Goal: Task Accomplishment & Management: Complete application form

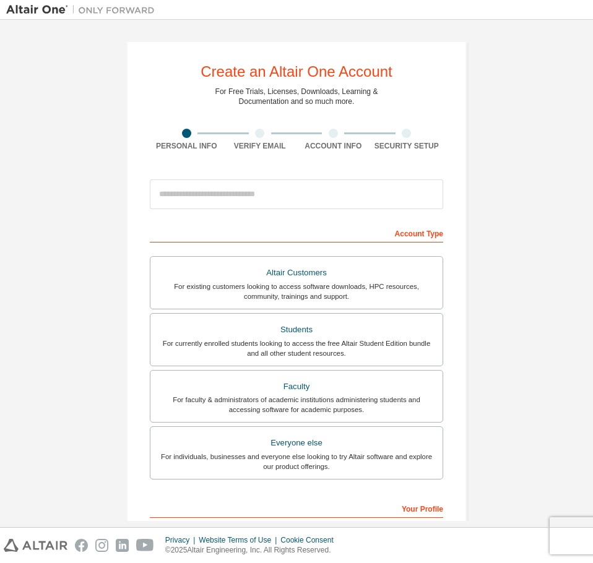
click at [290, 173] on div at bounding box center [296, 194] width 293 height 42
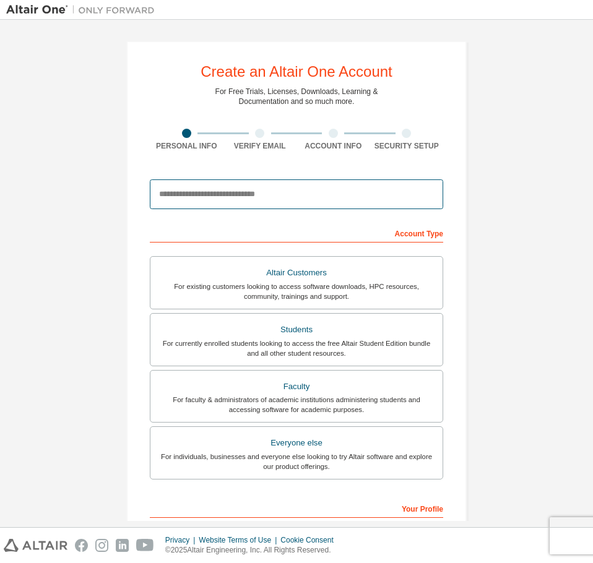
click at [285, 183] on input "email" at bounding box center [296, 195] width 293 height 30
type input "**********"
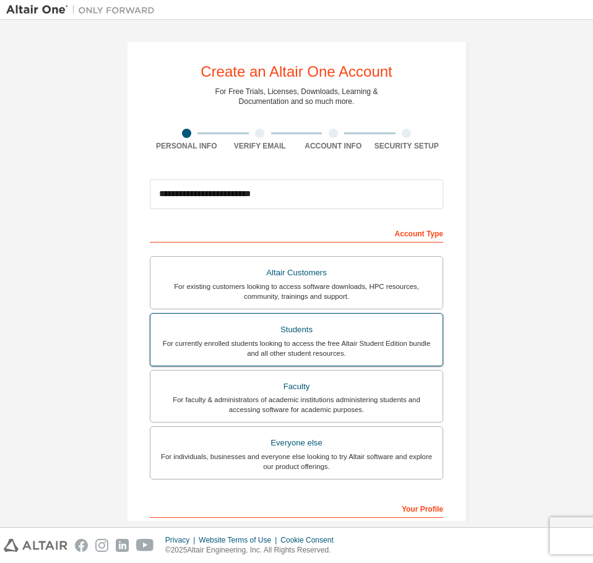
click at [288, 337] on div "Students" at bounding box center [296, 329] width 277 height 17
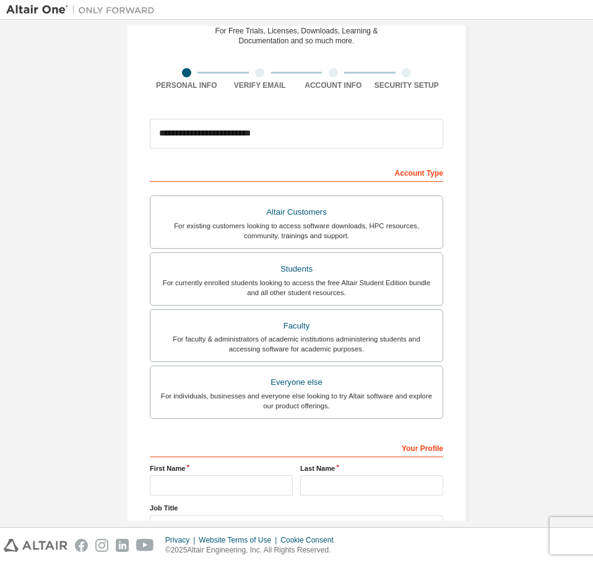
scroll to position [160, 0]
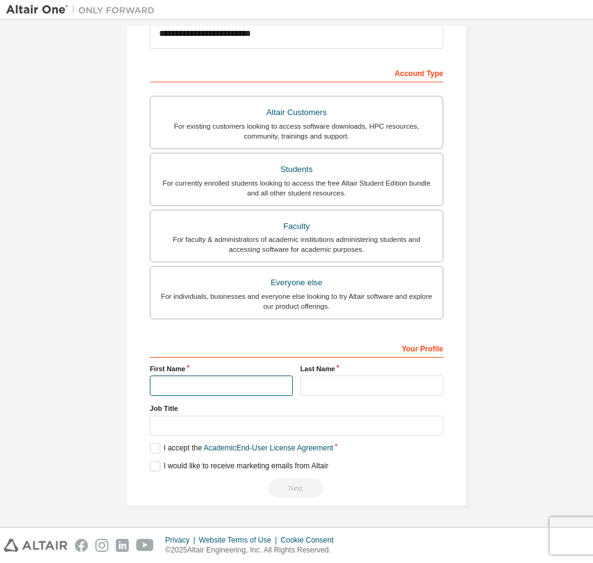
click at [215, 377] on input "text" at bounding box center [221, 386] width 143 height 20
click at [405, 404] on label "Job Title" at bounding box center [296, 409] width 293 height 10
click at [152, 452] on label "I accept the Academic End-User License Agreement" at bounding box center [241, 448] width 183 height 11
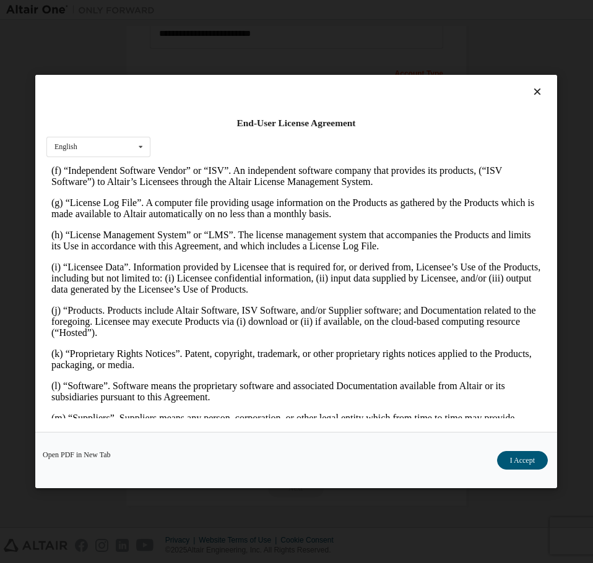
scroll to position [867, 0]
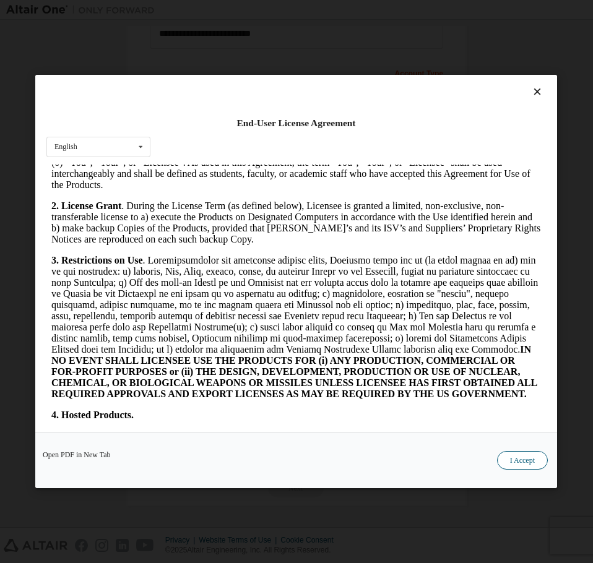
click at [513, 459] on button "I Accept" at bounding box center [522, 460] width 51 height 19
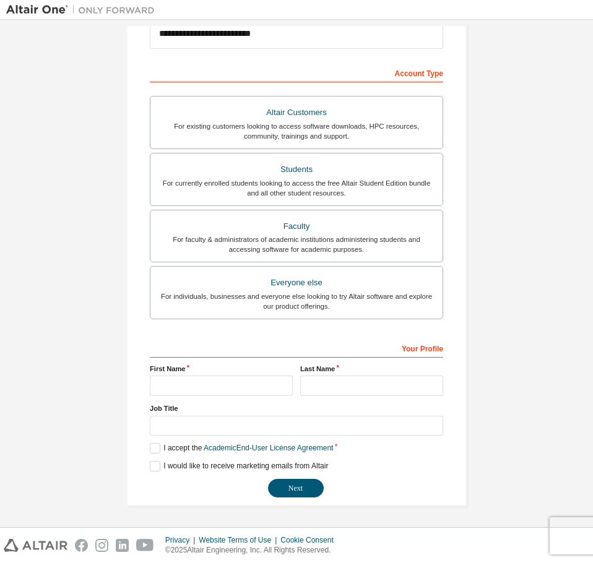
click at [500, 300] on div "**********" at bounding box center [296, 193] width 581 height 655
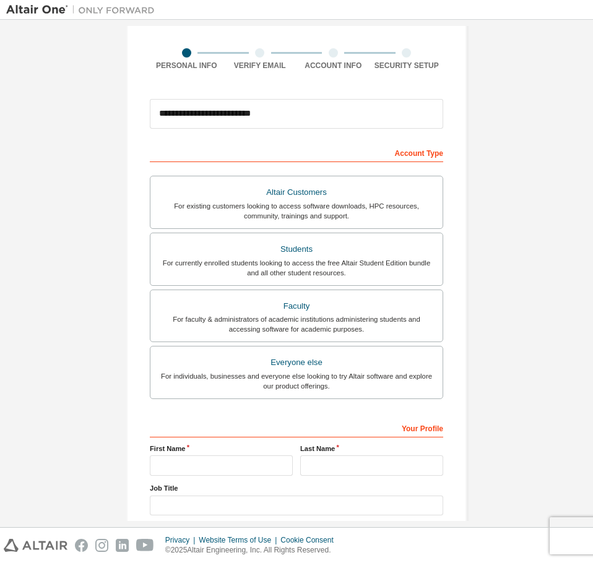
scroll to position [160, 0]
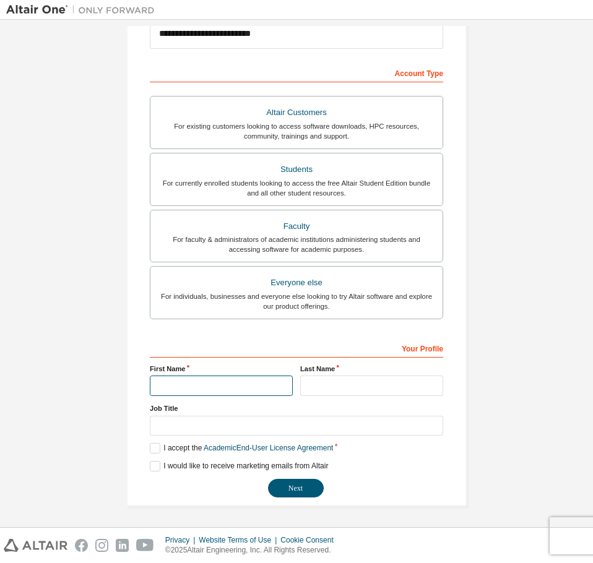
click at [237, 393] on input "text" at bounding box center [221, 386] width 143 height 20
type input "******"
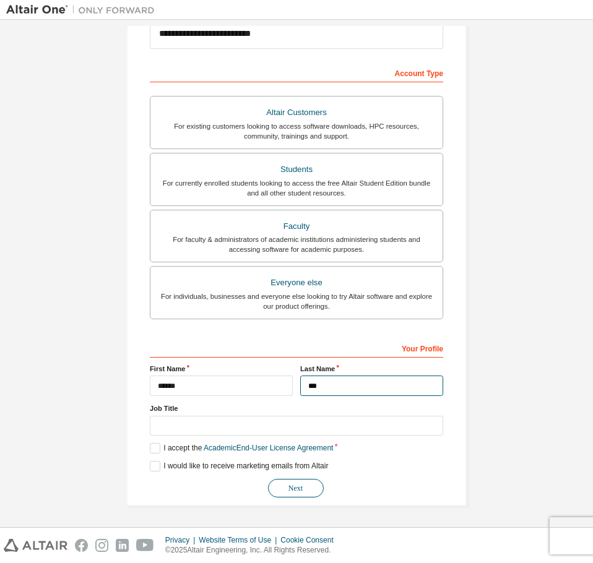
type input "***"
click at [300, 484] on button "Next" at bounding box center [296, 488] width 56 height 19
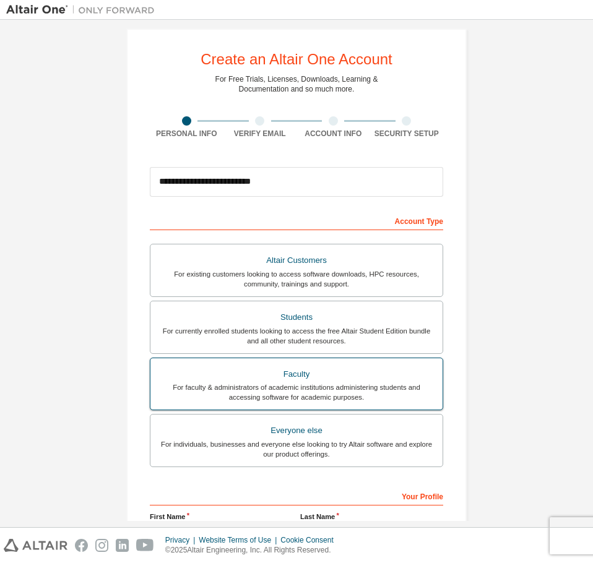
scroll to position [0, 0]
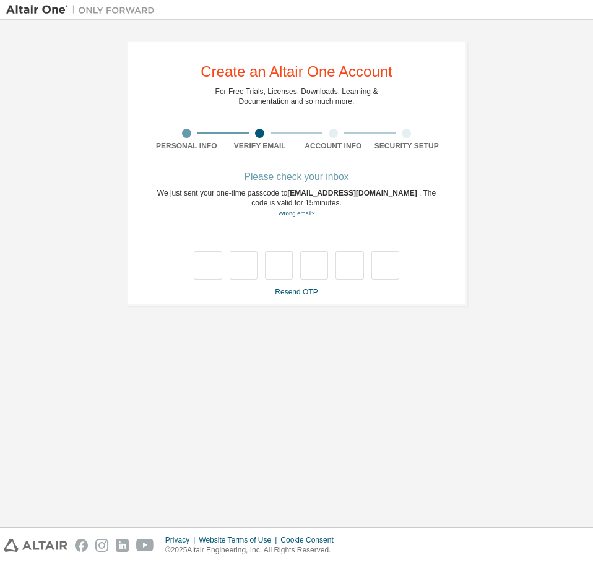
type input "*"
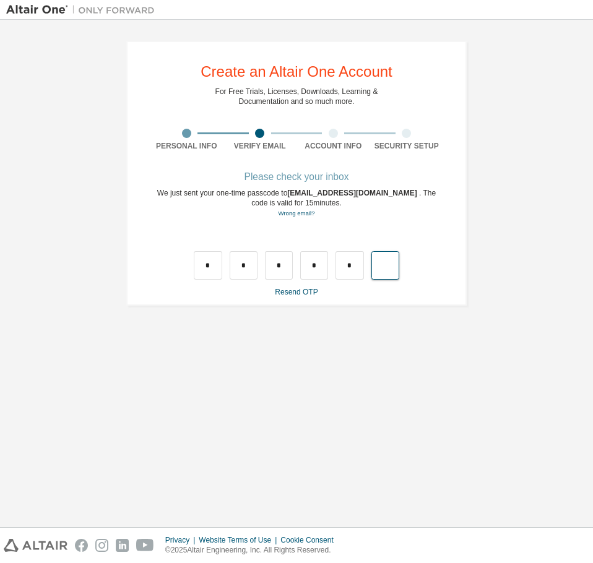
type input "*"
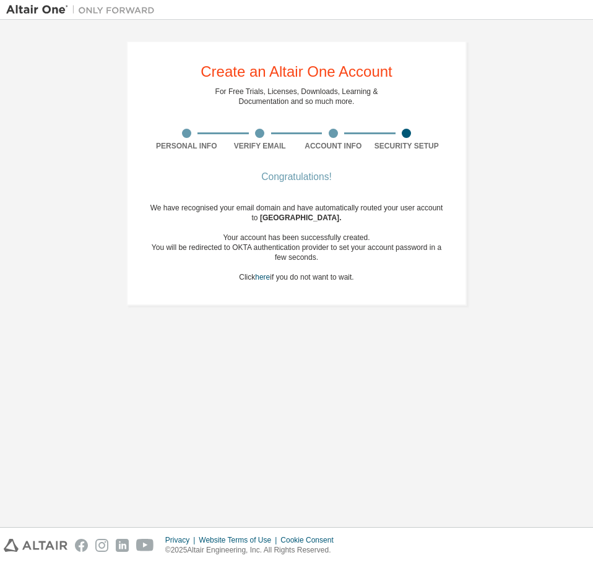
drag, startPoint x: 231, startPoint y: 235, endPoint x: 362, endPoint y: 280, distance: 138.2
click at [362, 280] on div "We have recognised your email domain and have automatically routed your user ac…" at bounding box center [296, 242] width 293 height 79
click at [359, 283] on div "Congratulations! We have recognised your email domain and have automatically ro…" at bounding box center [296, 235] width 293 height 124
